Goal: Task Accomplishment & Management: Complete application form

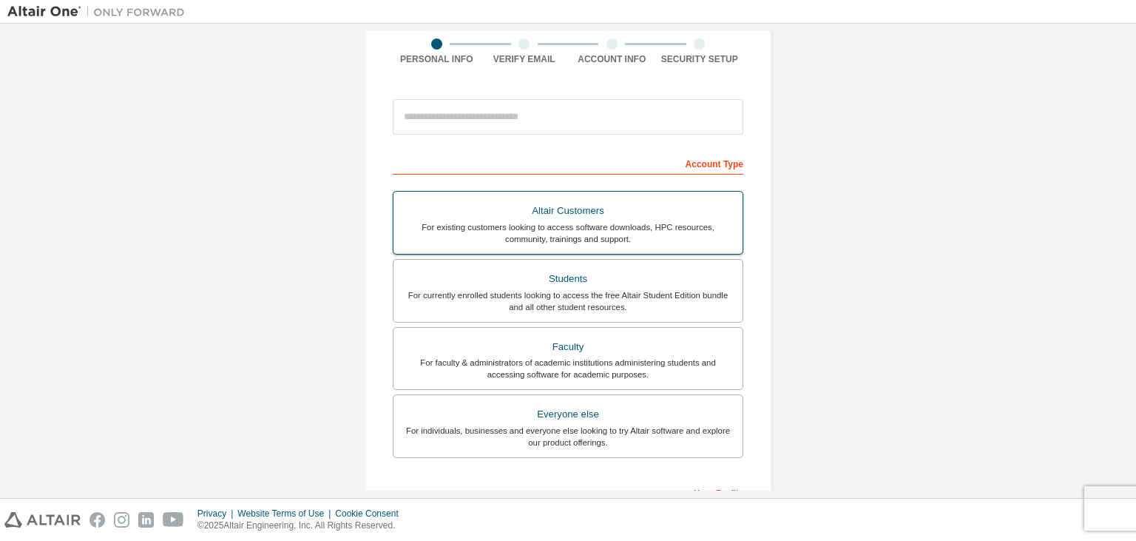
scroll to position [118, 0]
click at [518, 292] on div "For currently enrolled students looking to access the free Altair Student Editi…" at bounding box center [567, 299] width 331 height 24
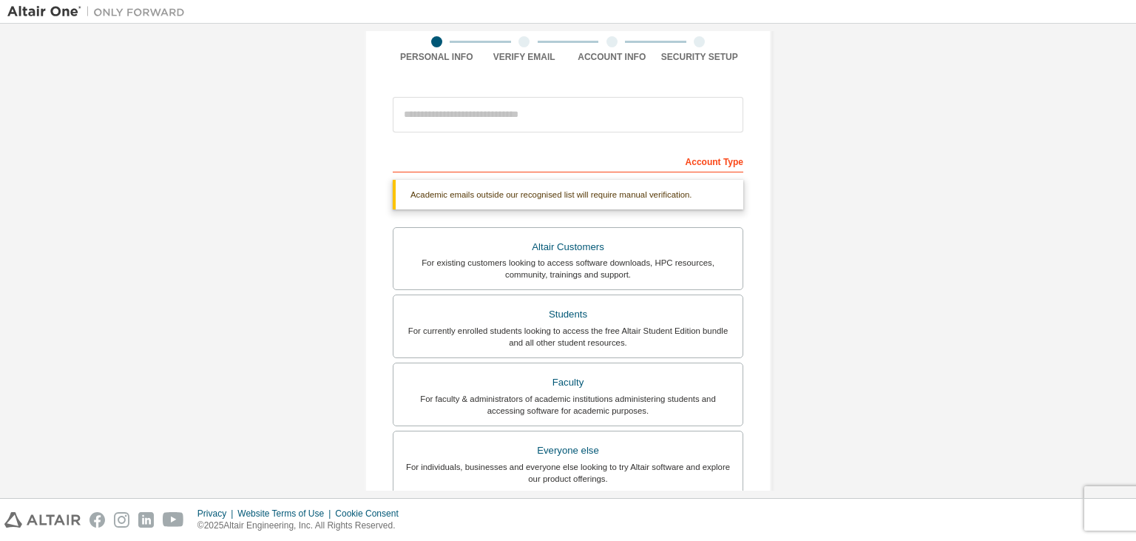
click at [529, 138] on div at bounding box center [568, 114] width 351 height 50
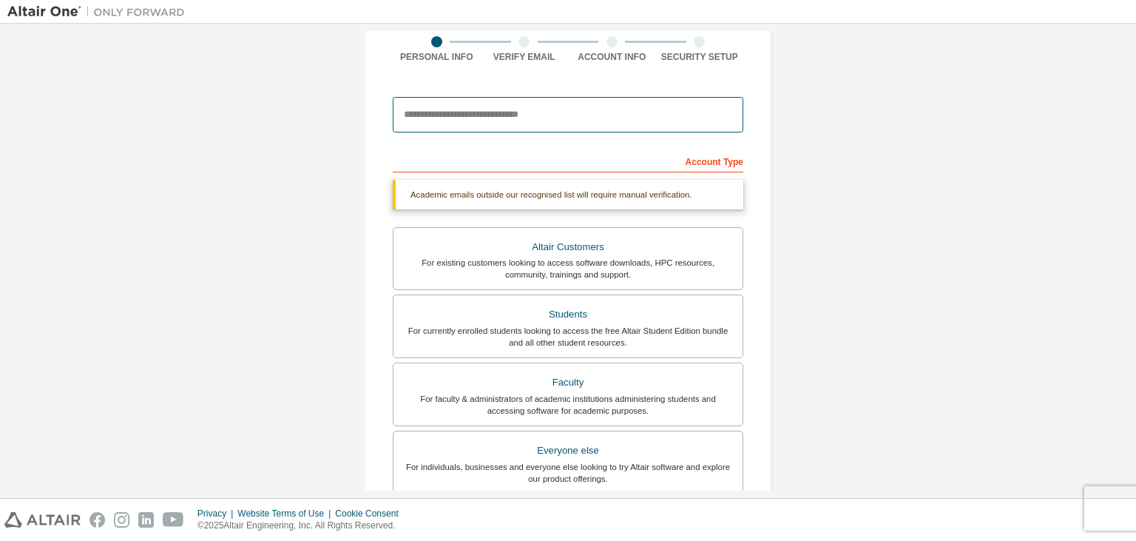
click at [531, 116] on input "email" at bounding box center [568, 114] width 351 height 35
click at [547, 112] on input "email" at bounding box center [568, 114] width 351 height 35
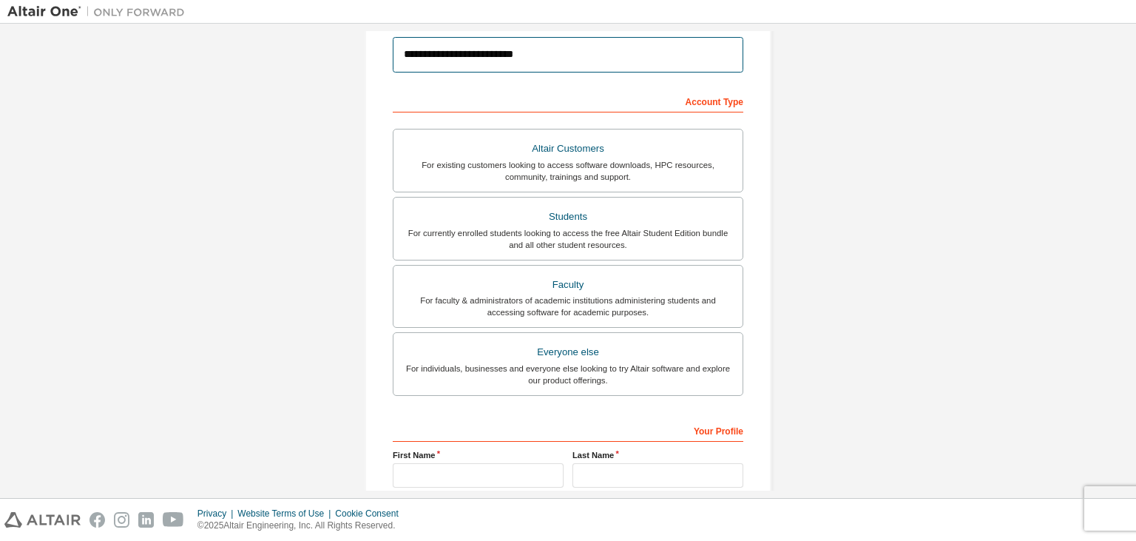
scroll to position [321, 0]
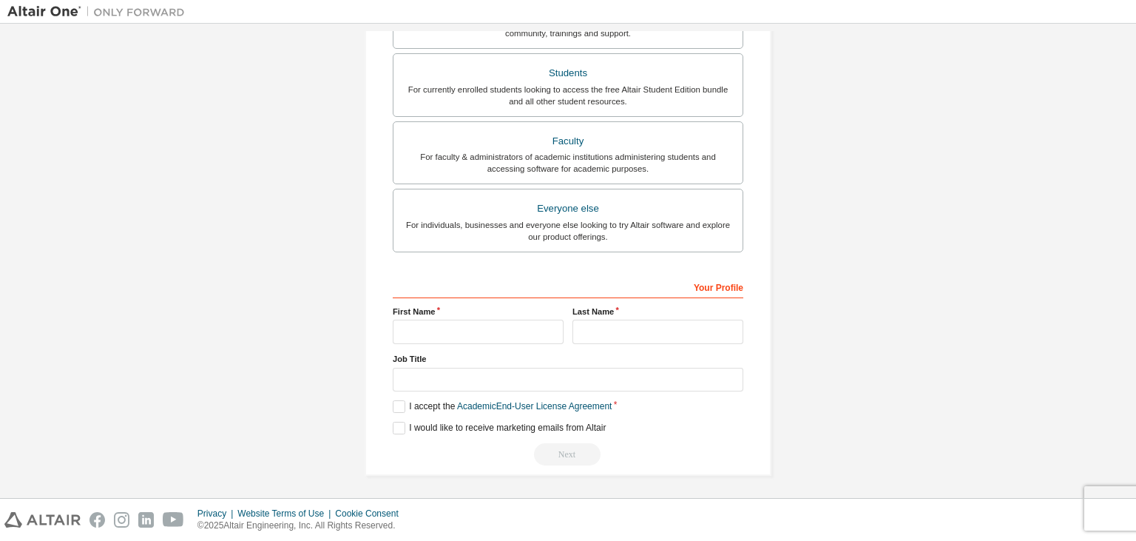
type input "**********"
click at [490, 317] on div "First Name" at bounding box center [478, 324] width 180 height 38
click at [494, 333] on input "text" at bounding box center [478, 331] width 171 height 24
type input "******"
click at [604, 329] on input "text" at bounding box center [657, 331] width 171 height 24
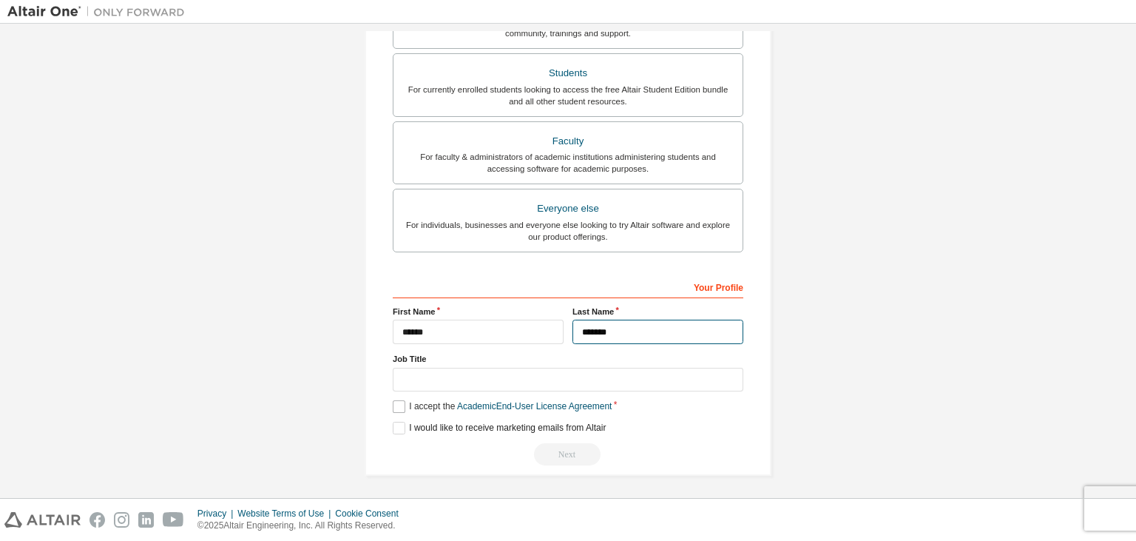
type input "*******"
click at [399, 407] on label "I accept the Academic End-User License Agreement" at bounding box center [502, 406] width 219 height 13
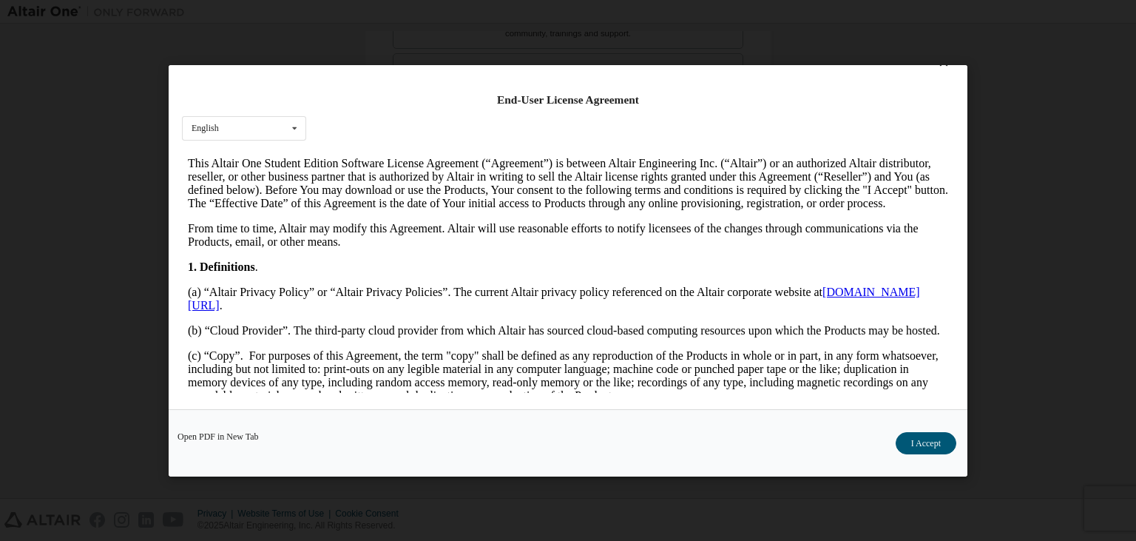
scroll to position [0, 0]
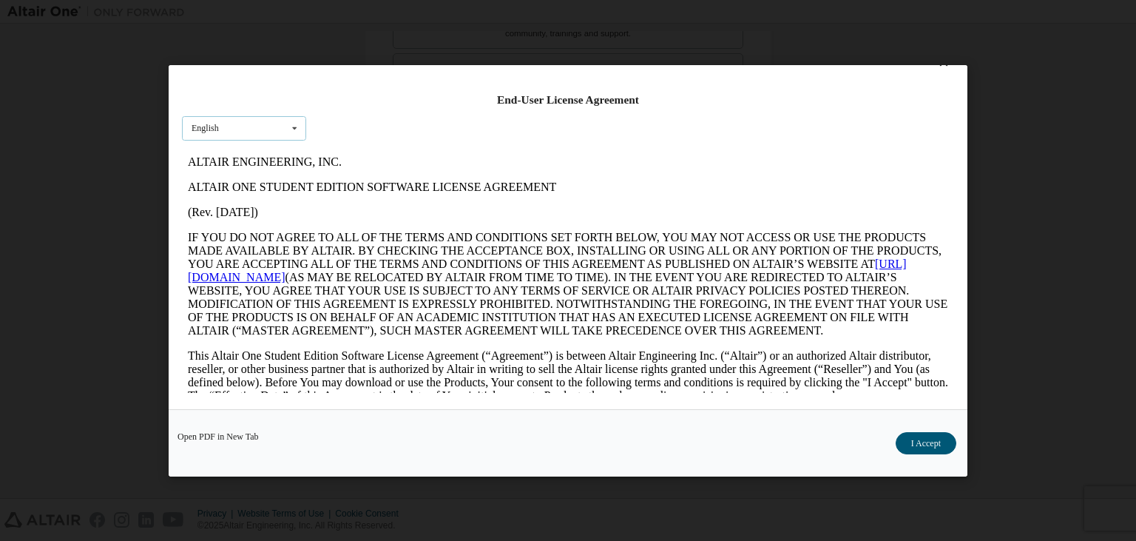
click at [295, 130] on icon at bounding box center [294, 127] width 18 height 23
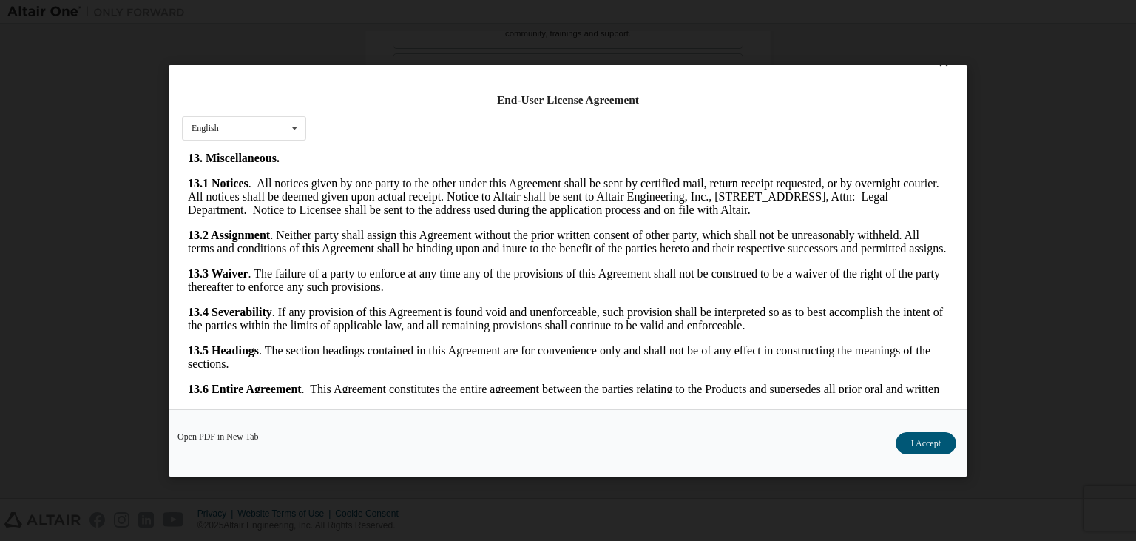
scroll to position [2429, 0]
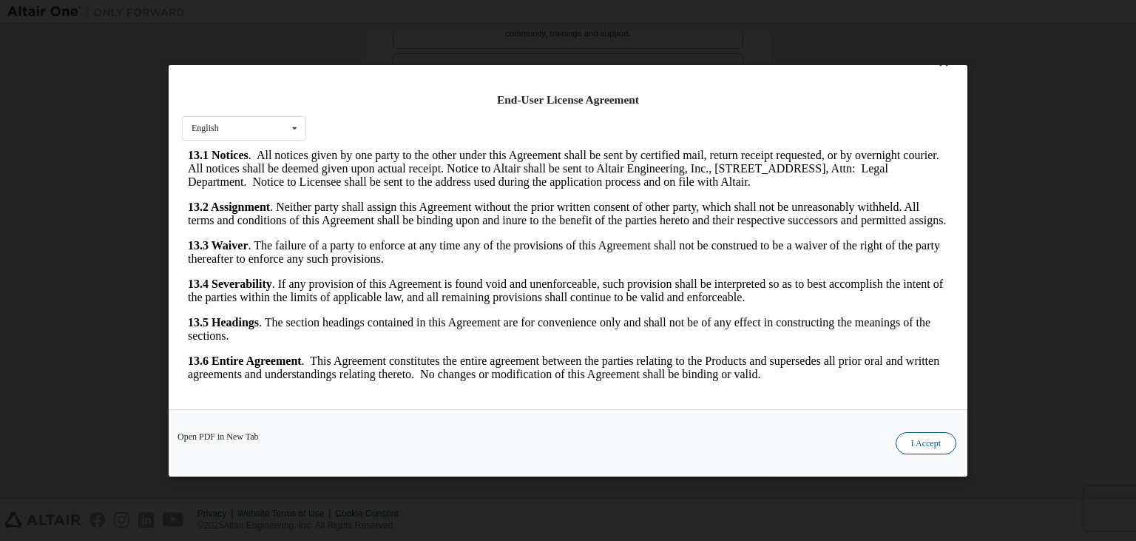
click at [930, 450] on button "I Accept" at bounding box center [925, 442] width 61 height 22
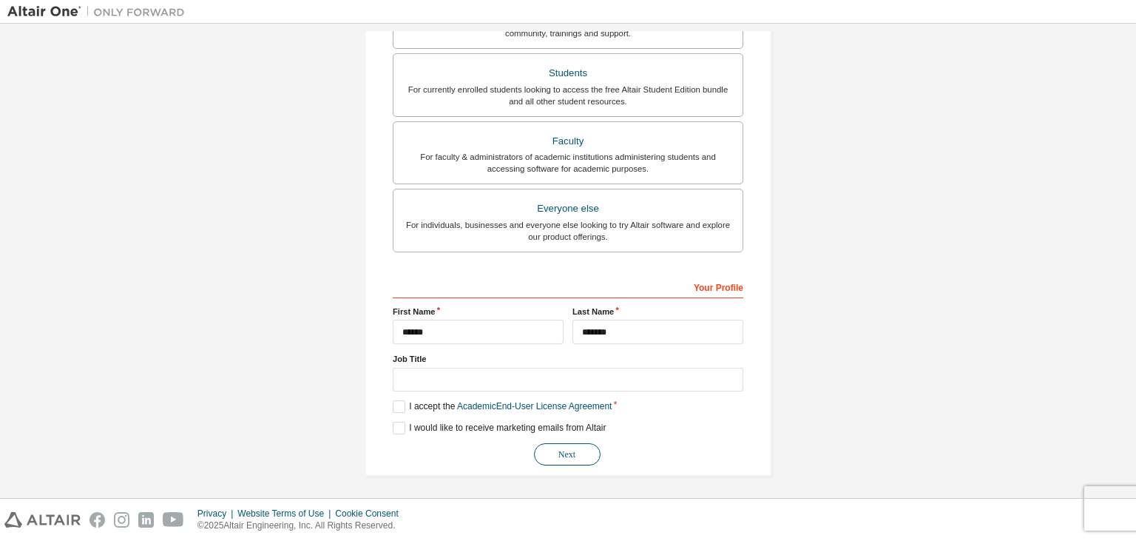
click at [573, 461] on button "Next" at bounding box center [567, 454] width 67 height 22
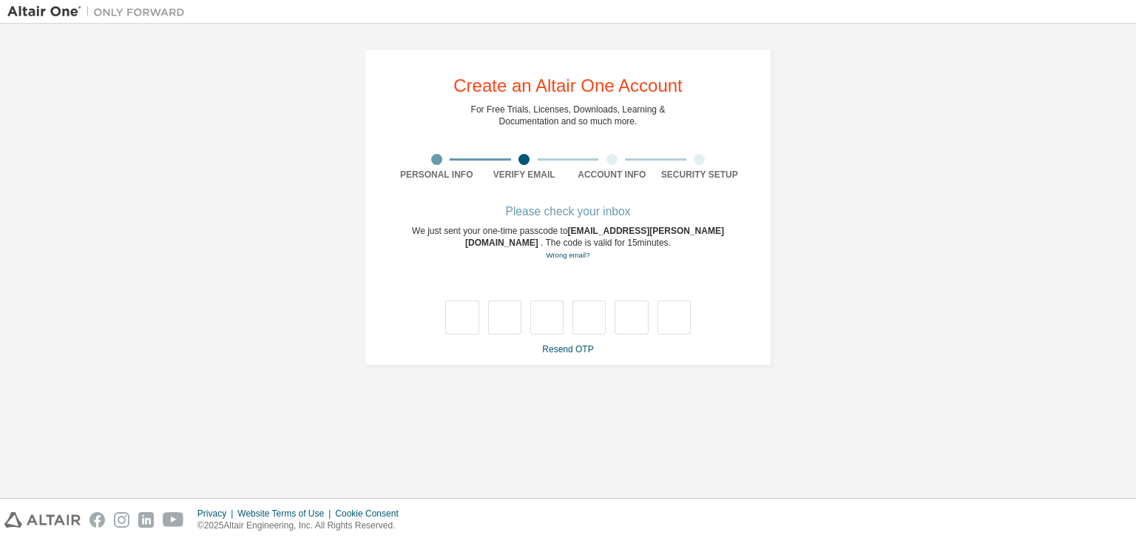
scroll to position [0, 0]
click at [461, 327] on input "text" at bounding box center [461, 317] width 33 height 34
type input "*"
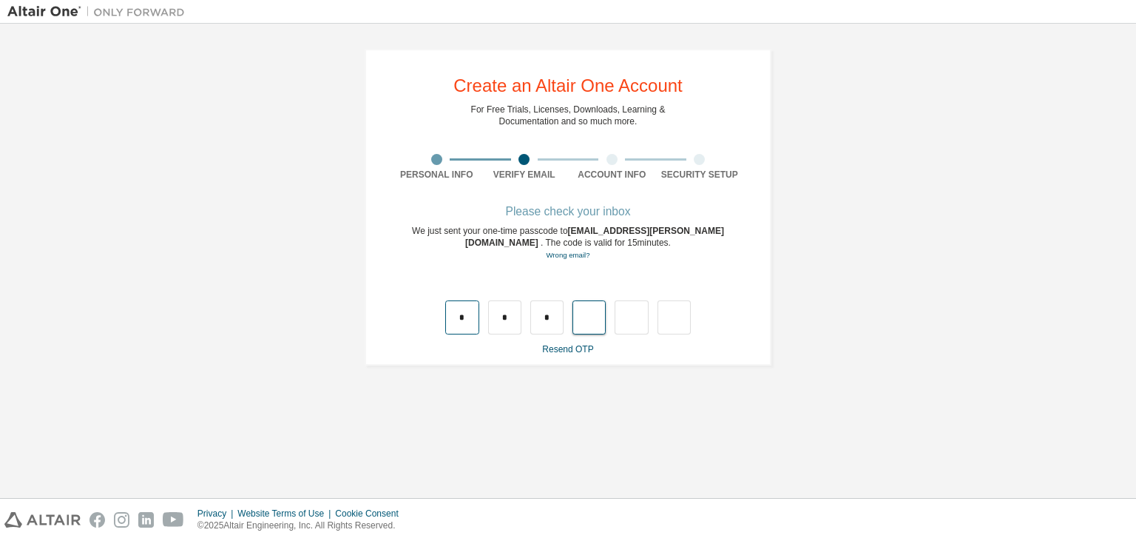
type input "*"
